Goal: Obtain resource: Download file/media

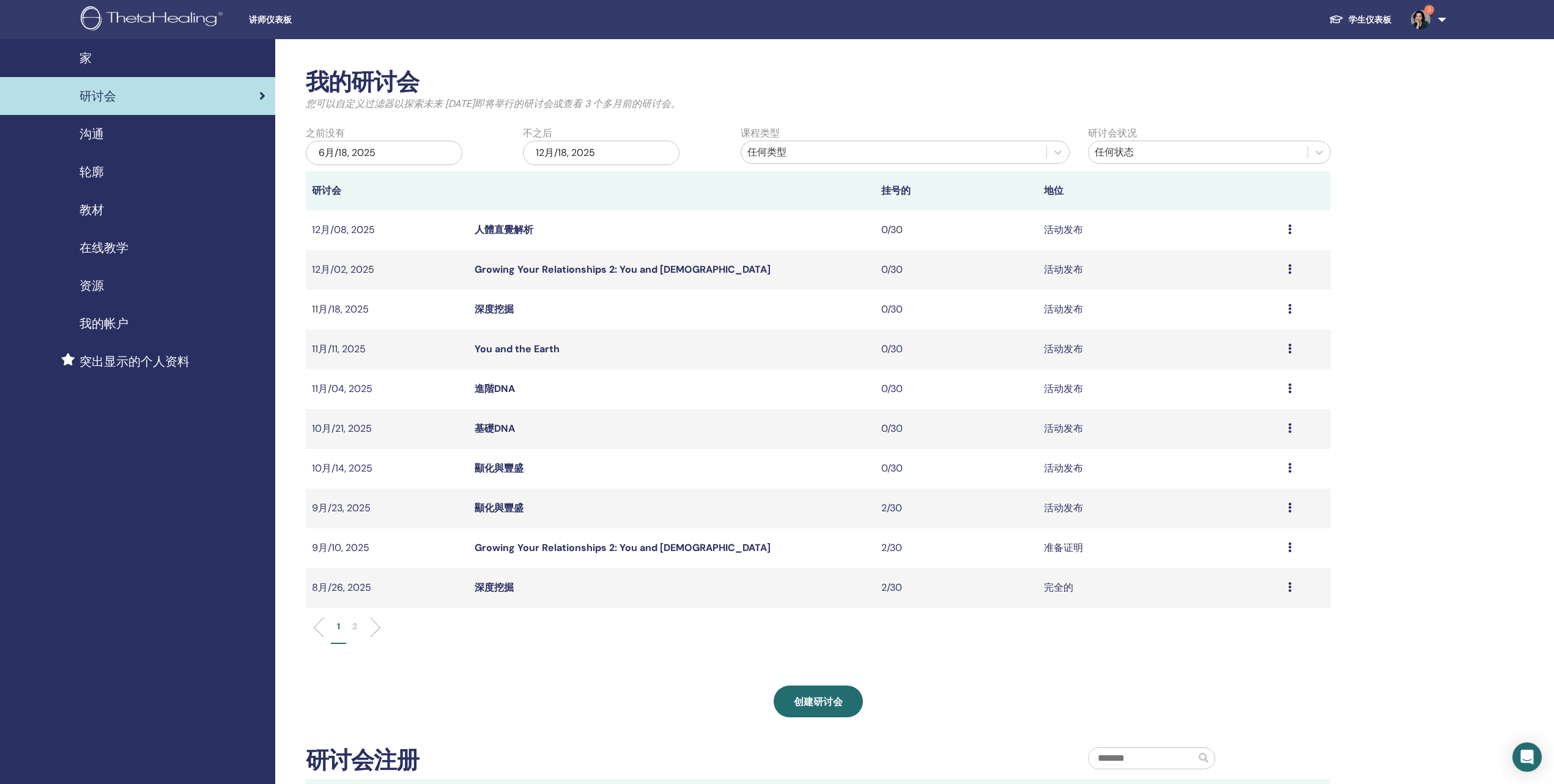
click at [104, 219] on span "教材" at bounding box center [91, 210] width 24 height 18
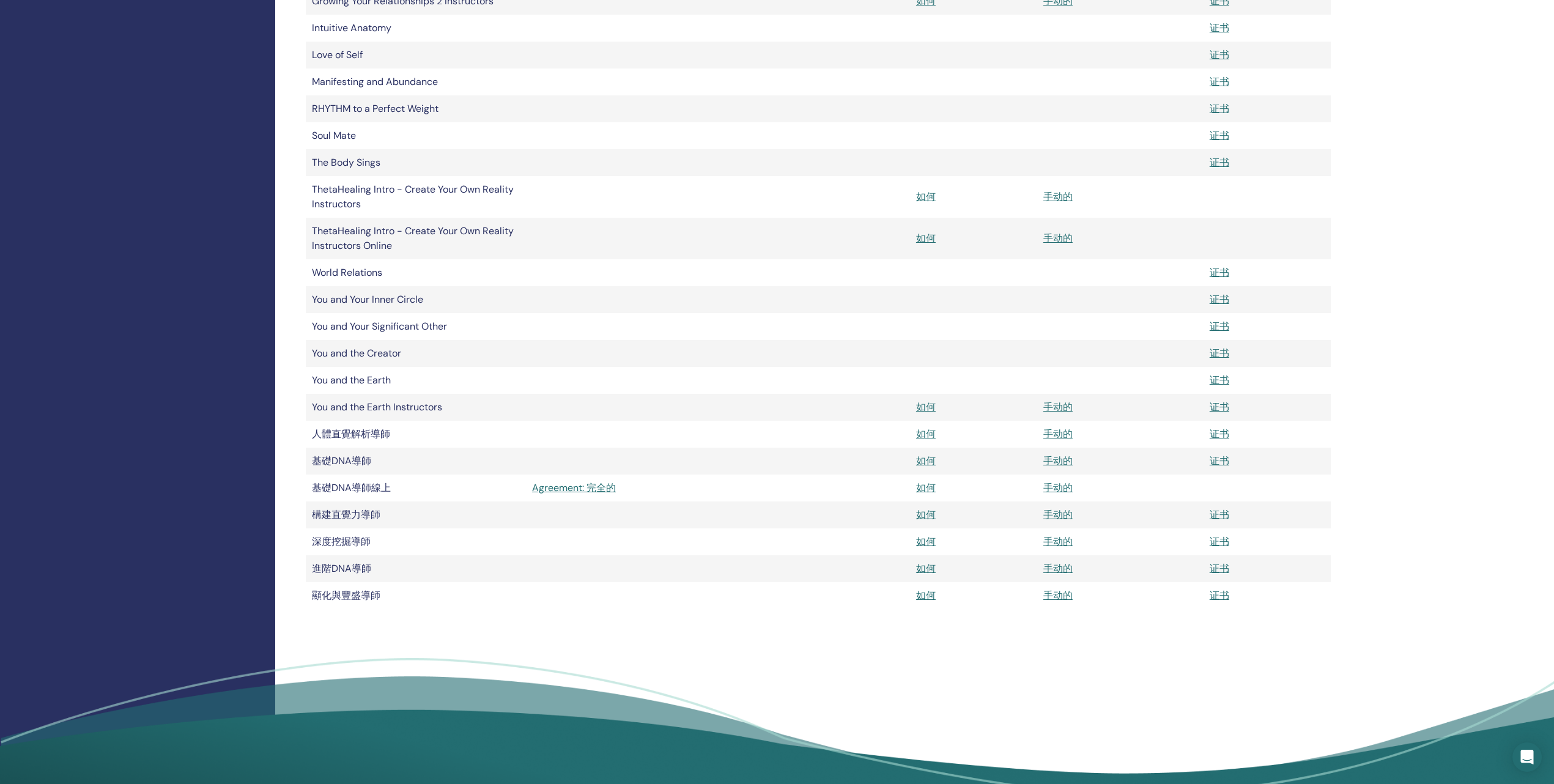
scroll to position [535, 0]
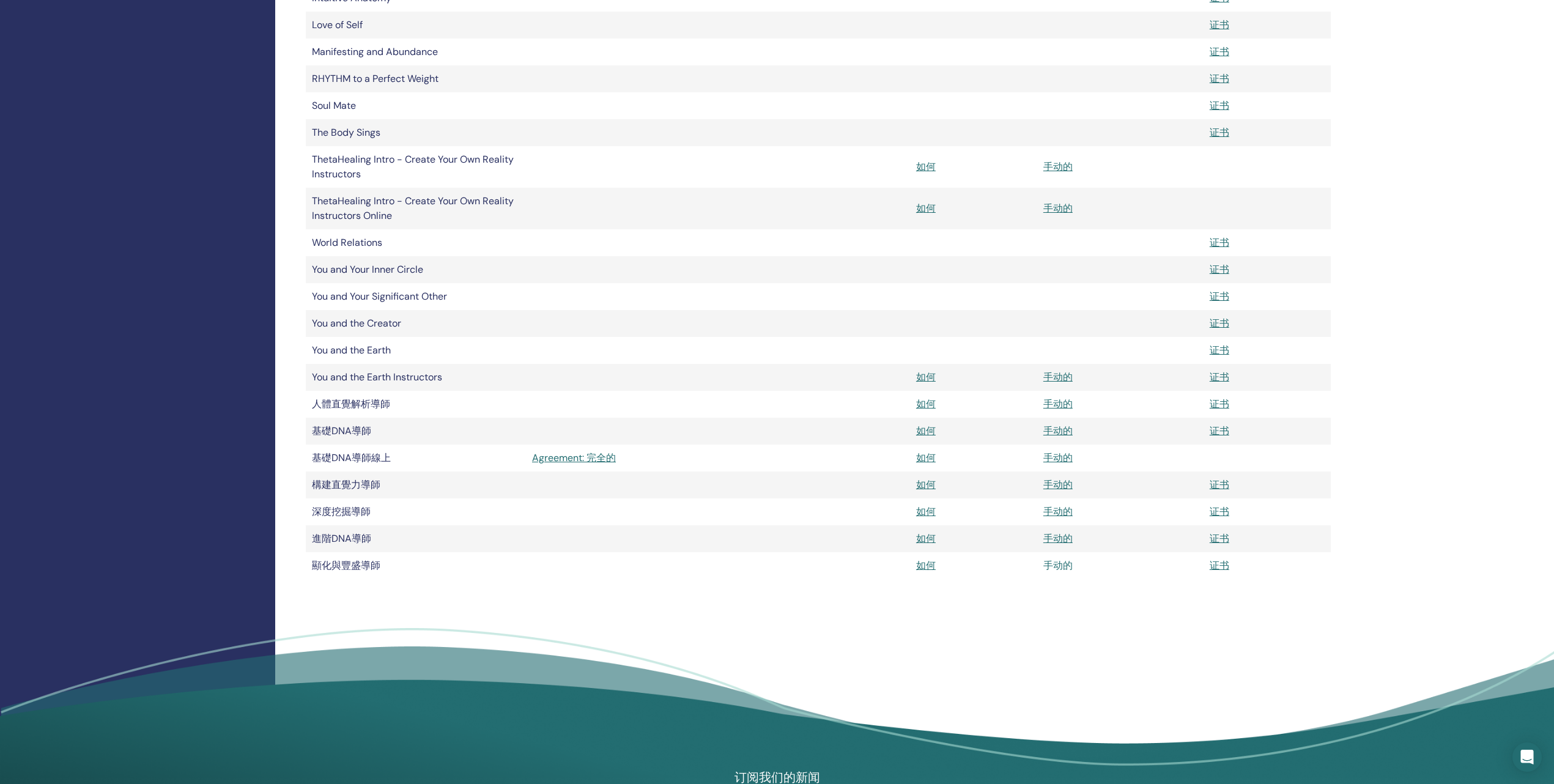
click at [1061, 572] on link "手动的" at bounding box center [1057, 565] width 29 height 13
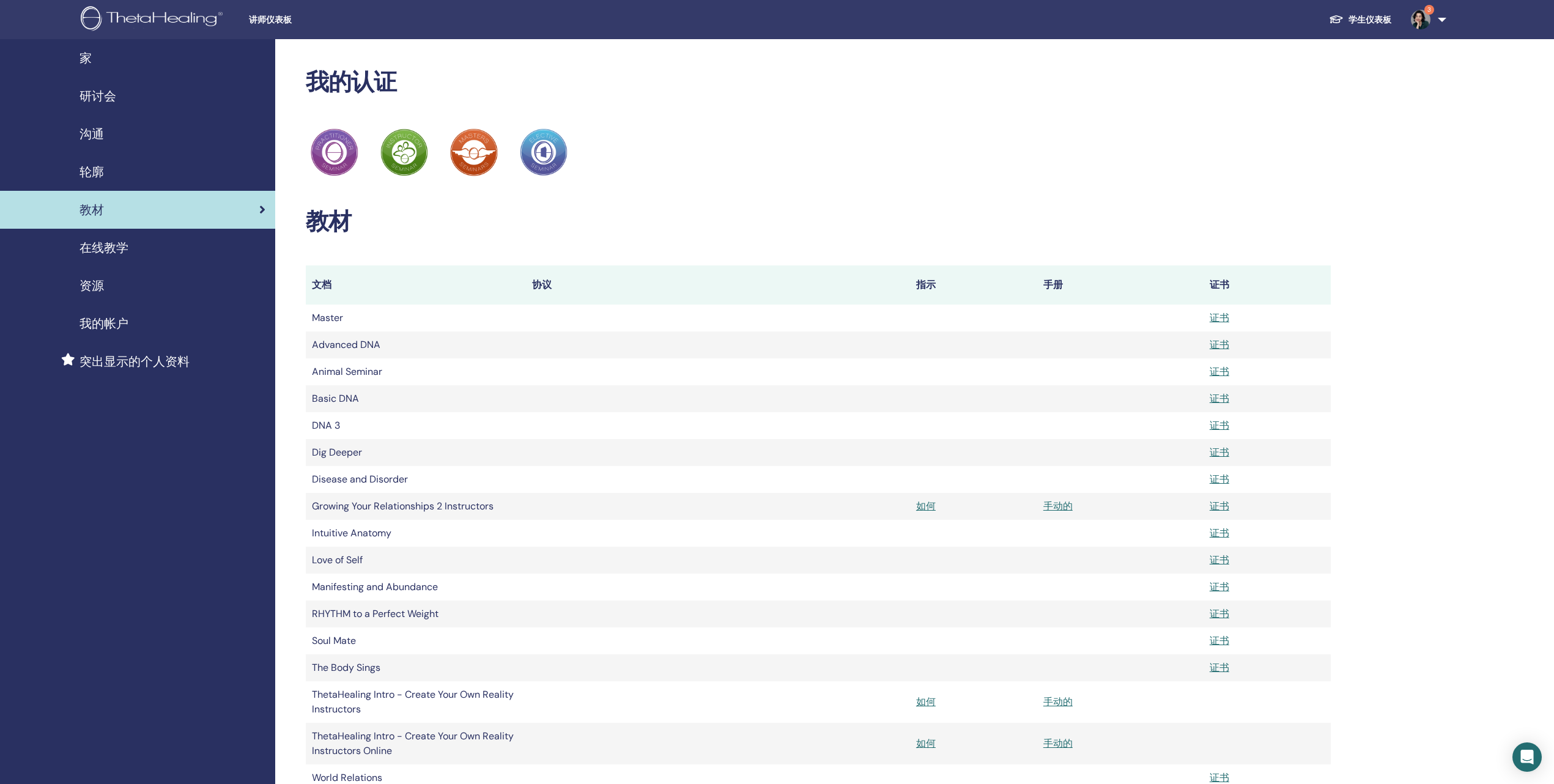
scroll to position [535, 0]
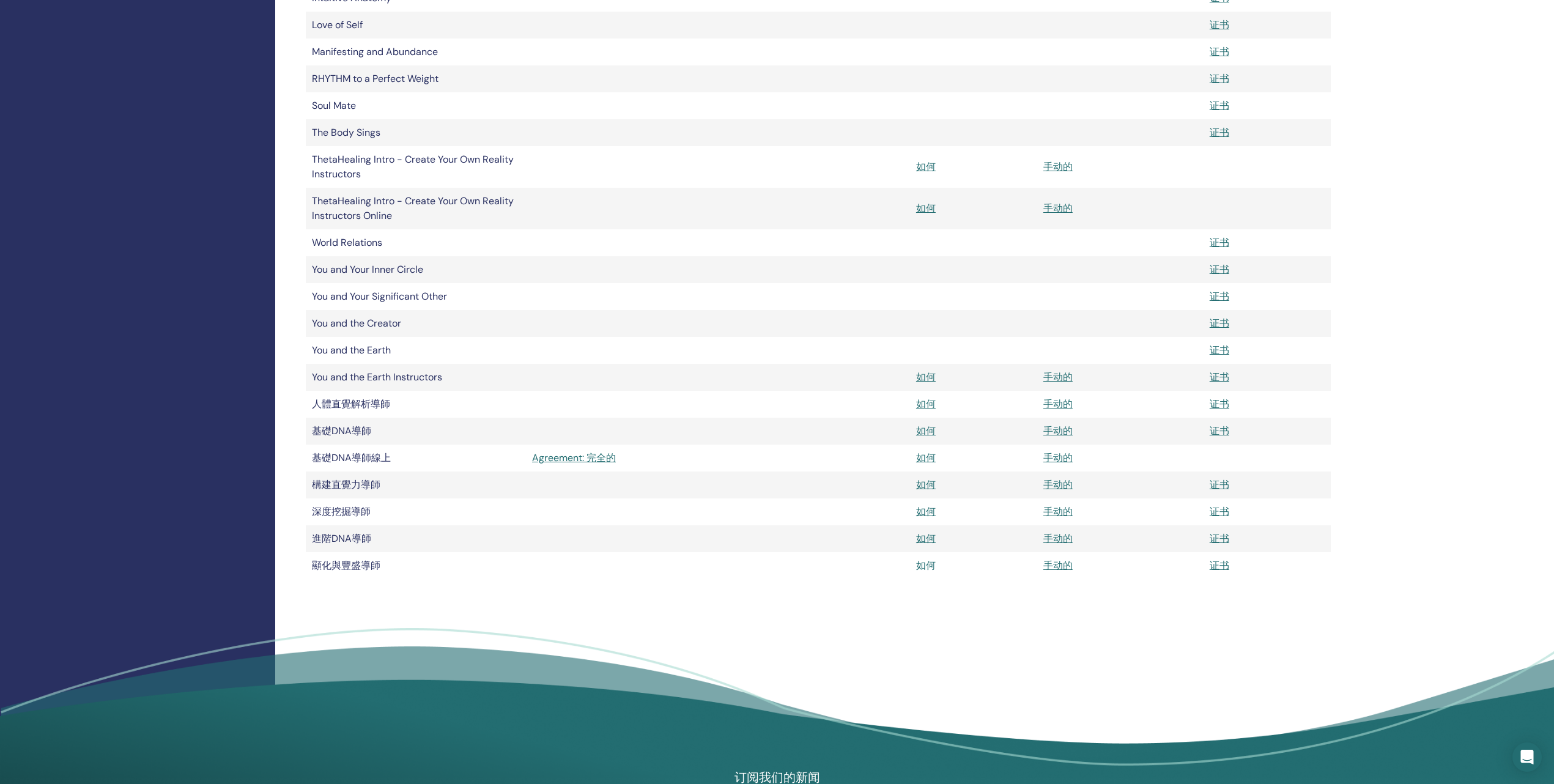
click at [926, 572] on link "如何" at bounding box center [925, 565] width 19 height 13
